Goal: Book appointment/travel/reservation

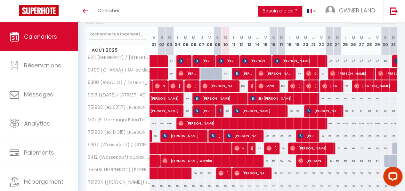
scroll to position [79, 0]
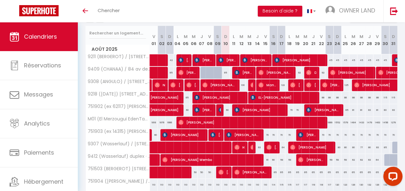
click at [269, 131] on div "70" at bounding box center [273, 135] width 8 height 12
type input "70"
type input "[PERSON_NAME][DATE]"
type input "Dim 17 Août 2025"
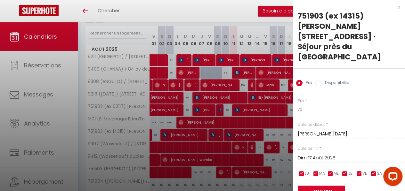
click at [264, 131] on div at bounding box center [202, 95] width 405 height 191
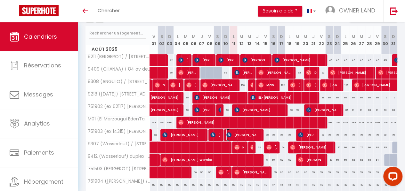
click at [252, 131] on span "[PERSON_NAME]" at bounding box center [242, 135] width 33 height 12
select select "OK"
select select "KO"
select select "0"
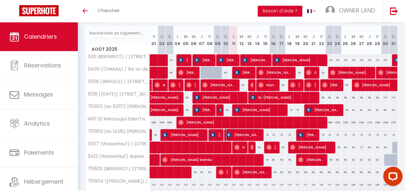
select select "1"
select select
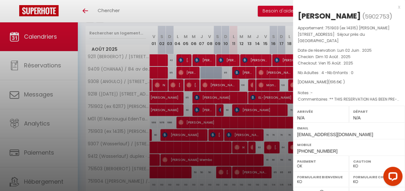
click at [252, 131] on div at bounding box center [202, 95] width 405 height 191
